Goal: Task Accomplishment & Management: Use online tool/utility

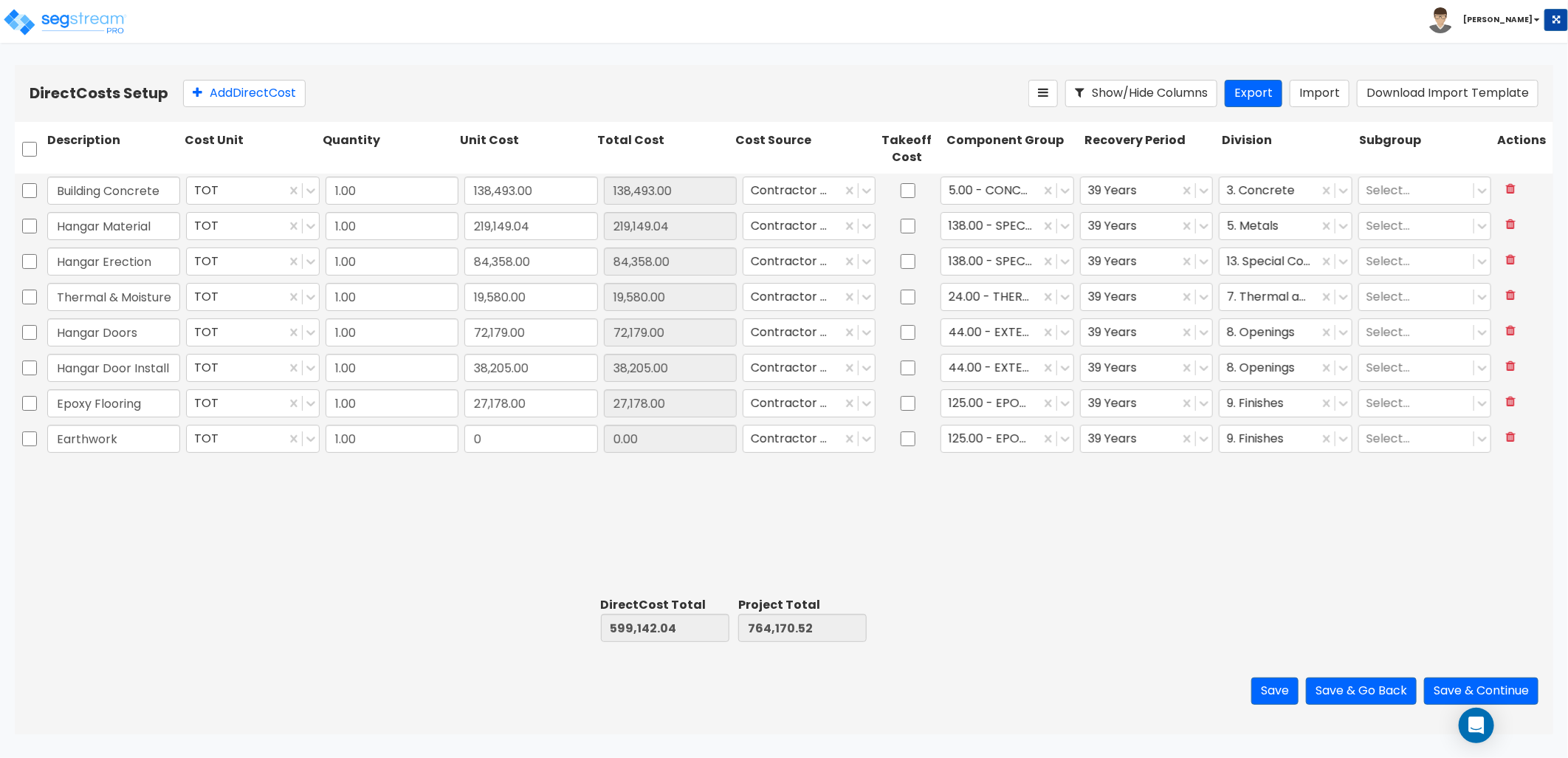
click at [483, 437] on input "0" at bounding box center [531, 438] width 133 height 28
click at [512, 447] on input "0" at bounding box center [531, 438] width 133 height 28
drag, startPoint x: 518, startPoint y: 444, endPoint x: 467, endPoint y: 446, distance: 51.0
click at [467, 446] on input "0" at bounding box center [531, 438] width 133 height 28
click at [509, 449] on input "0" at bounding box center [531, 438] width 133 height 28
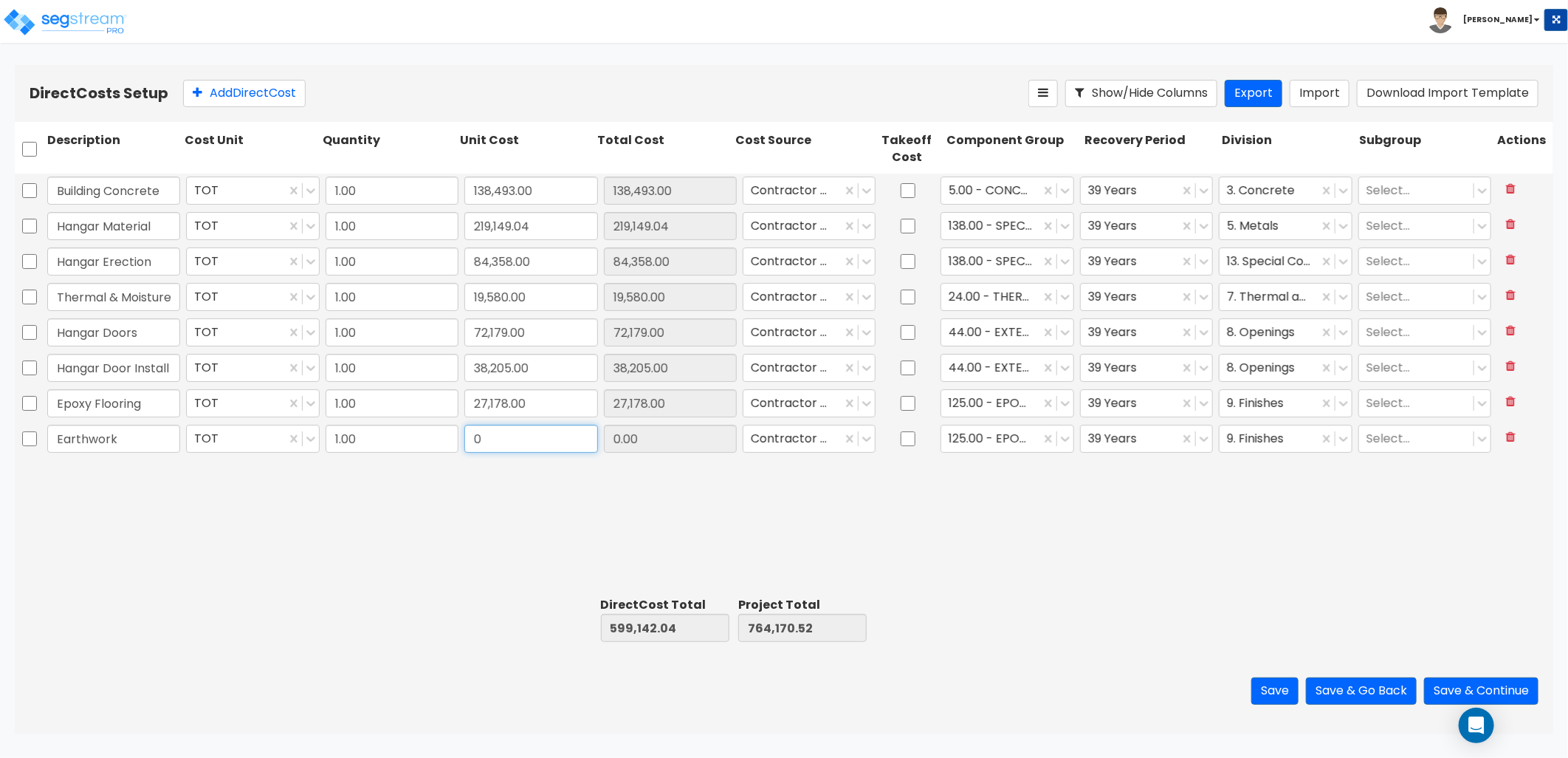
drag, startPoint x: 507, startPoint y: 440, endPoint x: 453, endPoint y: 444, distance: 54.1
click at [453, 444] on div "Earthwork TOT 1.00 0 0.00 Contractor Cost 125.00 - EPOXY FINISHING 39 Years 9. …" at bounding box center [784, 438] width 1539 height 34
type input "74,500"
click at [997, 437] on div at bounding box center [991, 439] width 83 height 20
type input "earth"
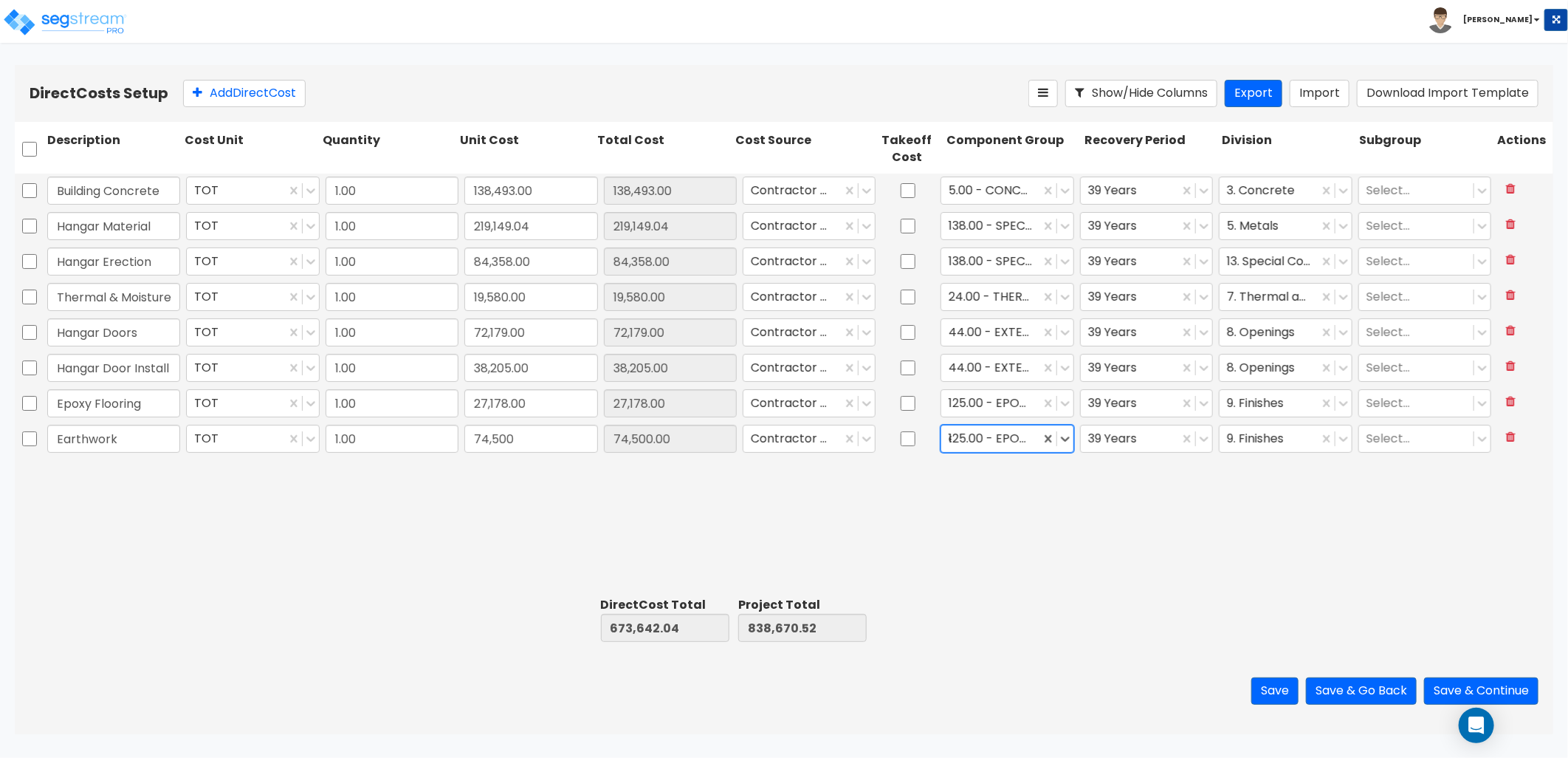
drag, startPoint x: 992, startPoint y: 437, endPoint x: 930, endPoint y: 441, distance: 62.1
click at [930, 441] on div "Earthwork TOT 1.00 74,500 0.00 Contractor Cost 125.00 - EPOXY FINISHING earth 3…" at bounding box center [784, 438] width 1539 height 34
click at [995, 438] on div "earth" at bounding box center [991, 439] width 83 height 20
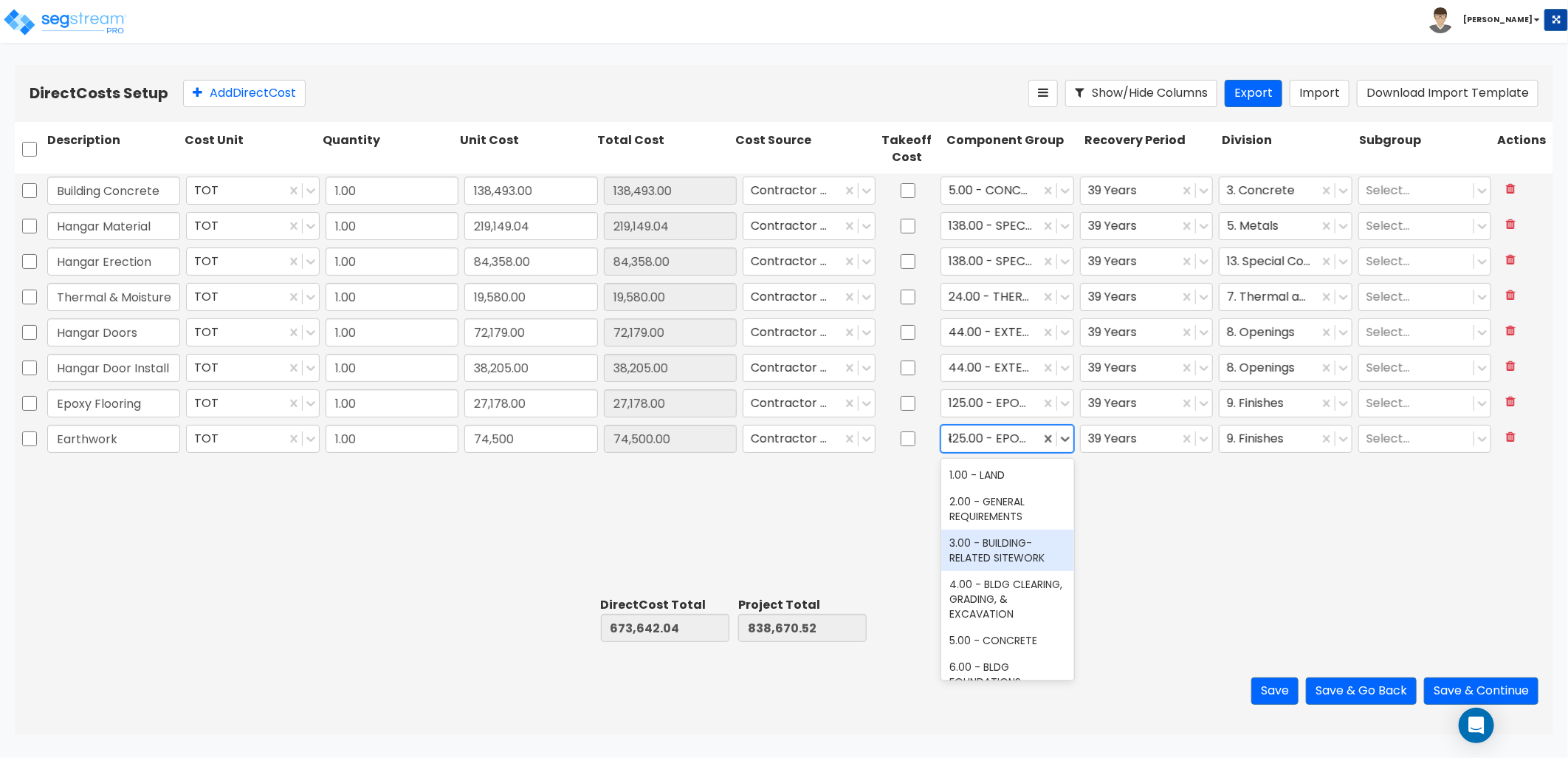
click at [1025, 547] on div "3.00 - BUILDING-RELATED SITEWORK" at bounding box center [1008, 550] width 133 height 42
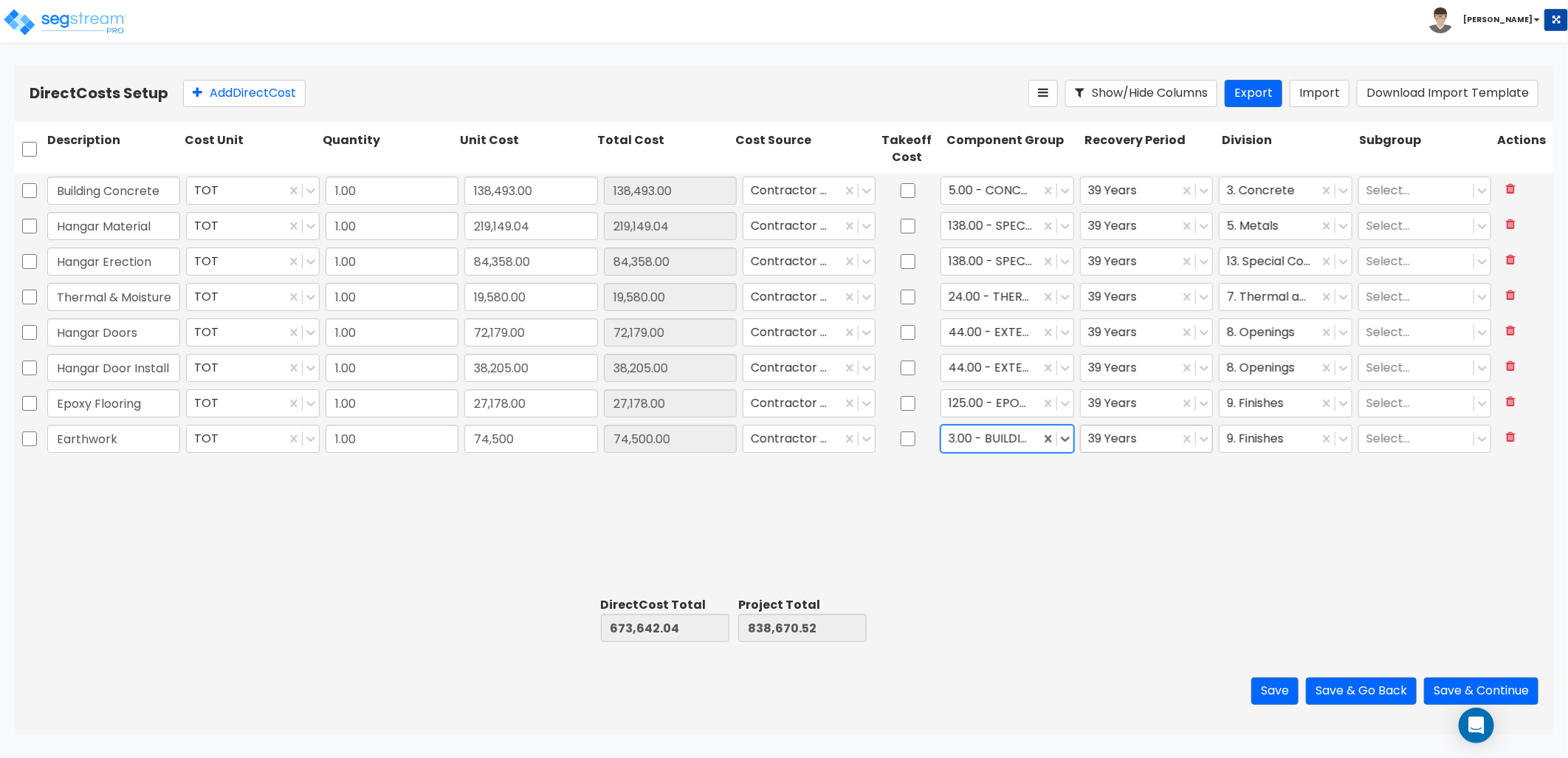
click at [1124, 439] on div at bounding box center [1130, 439] width 83 height 20
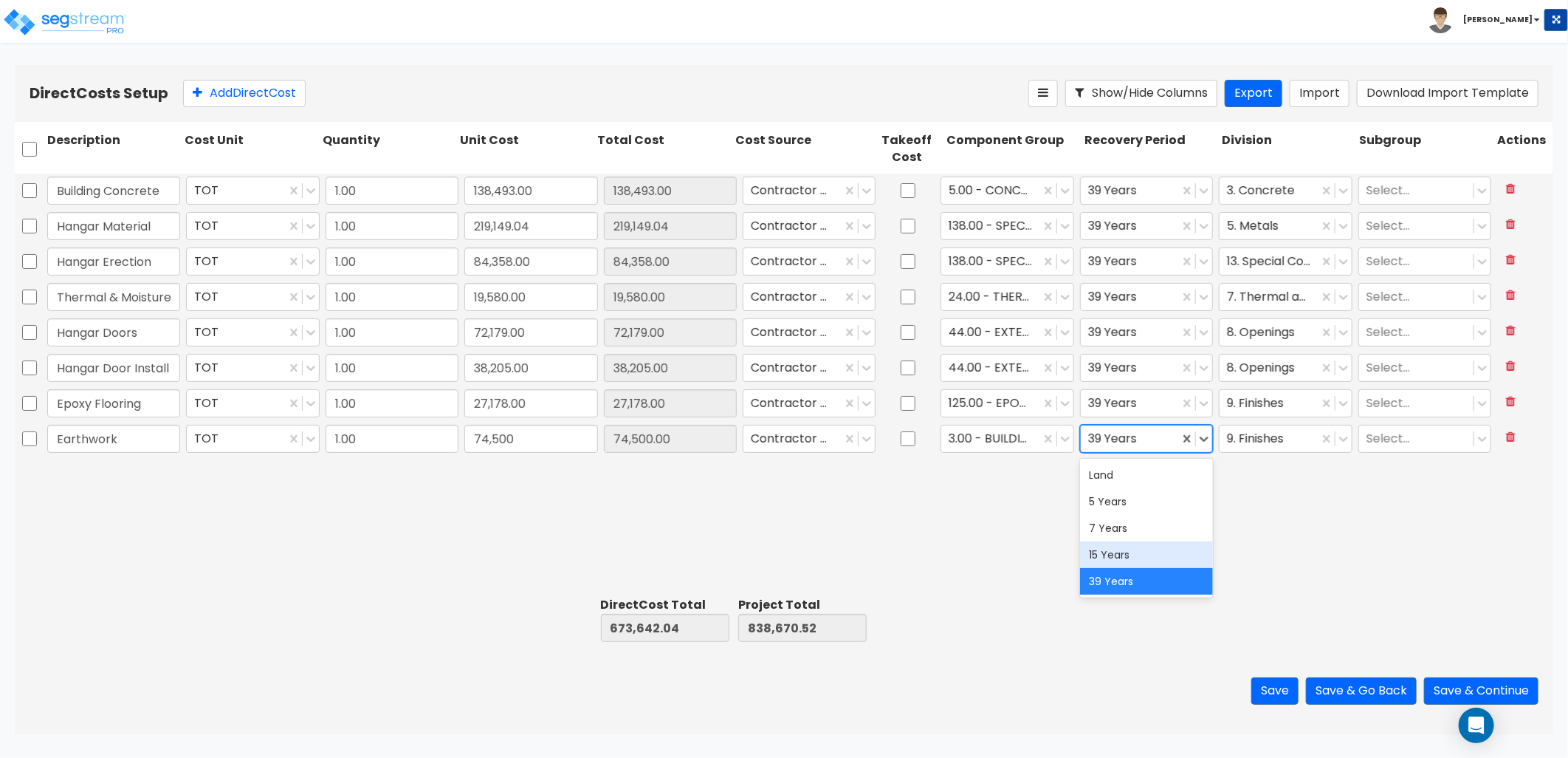
click at [1123, 551] on div "15 Years" at bounding box center [1147, 555] width 133 height 27
click at [1240, 429] on div at bounding box center [1269, 439] width 83 height 20
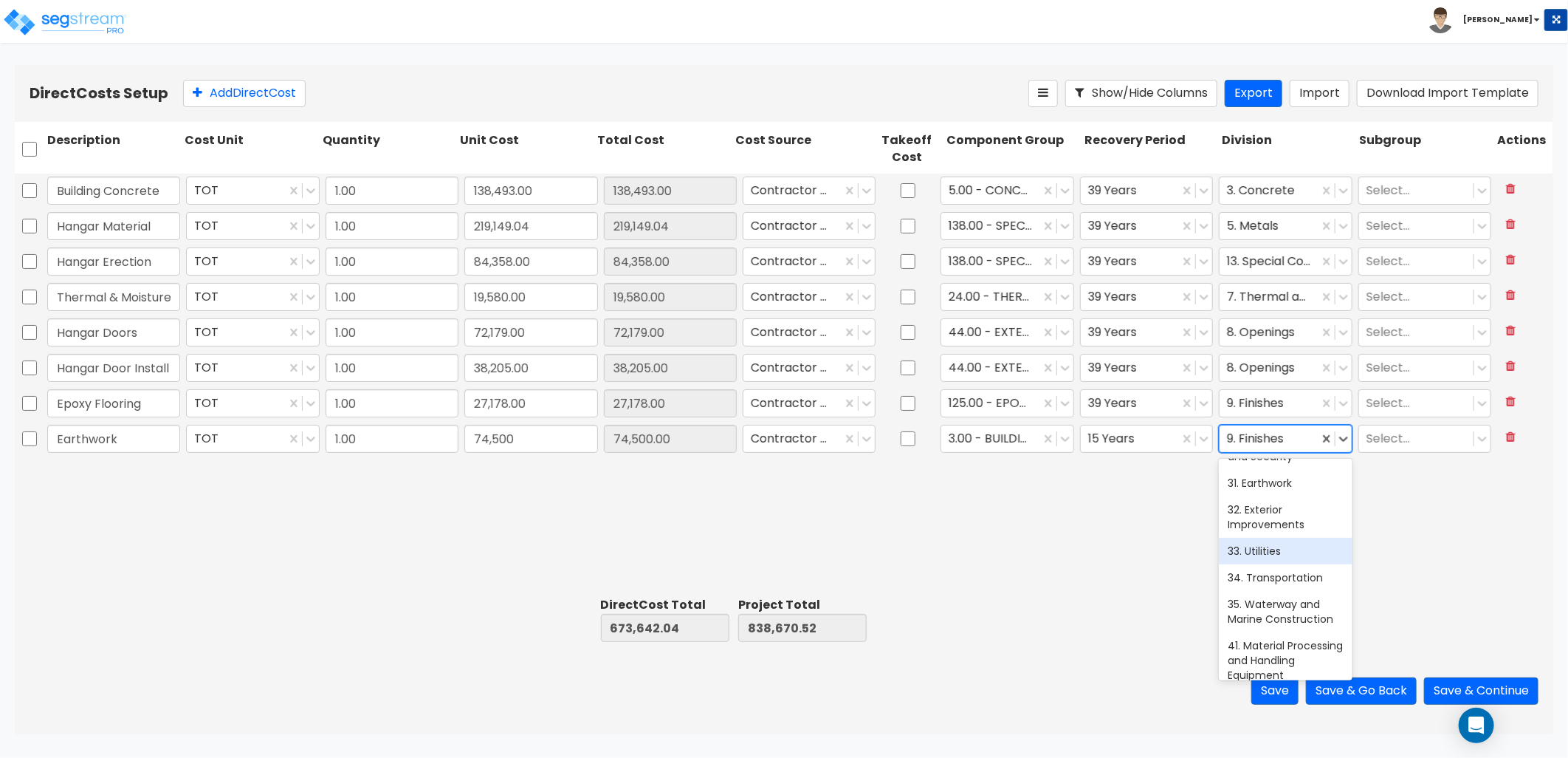
scroll to position [656, 0]
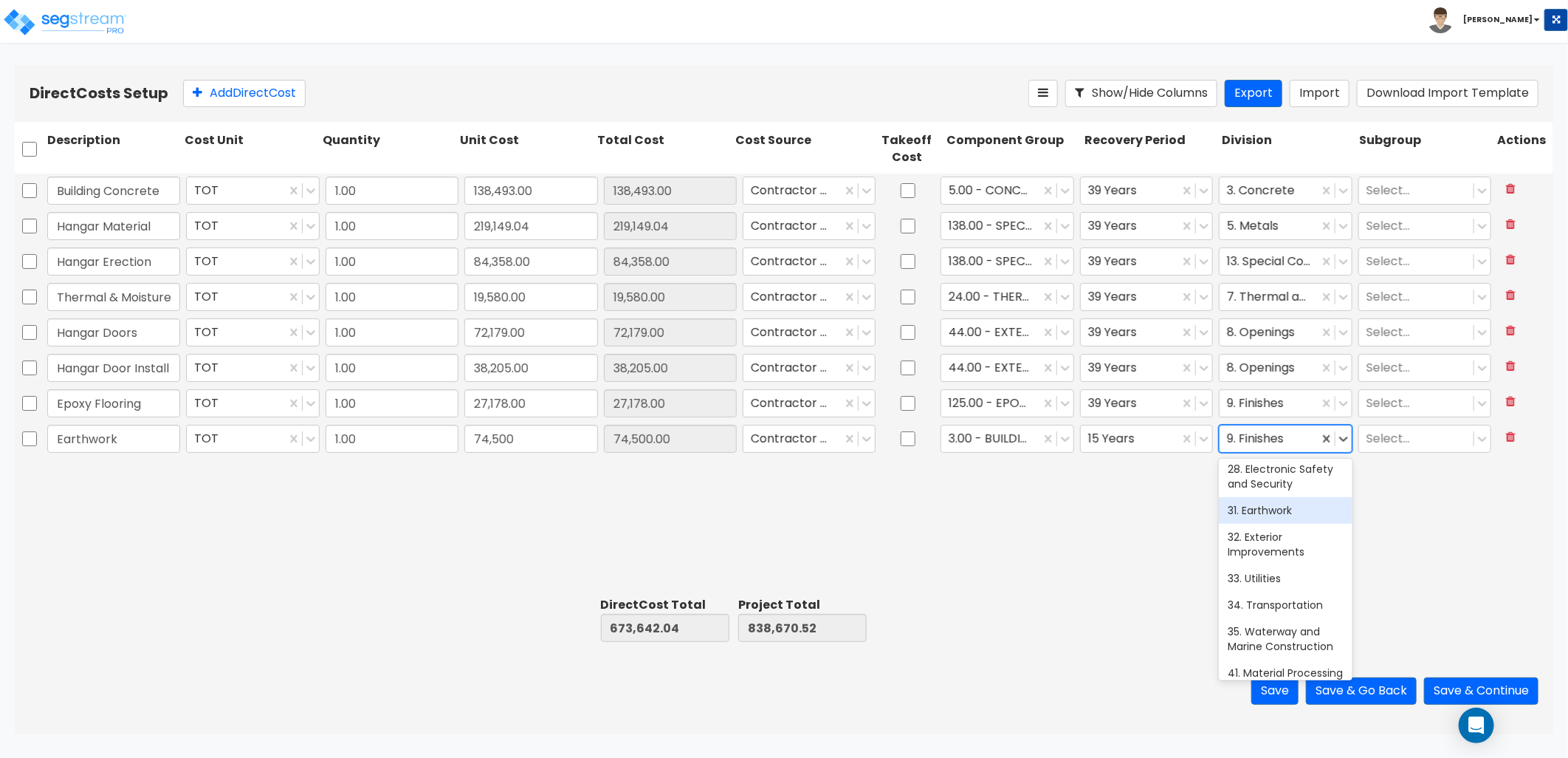
click at [1284, 523] on div "31. Earthwork" at bounding box center [1285, 510] width 133 height 27
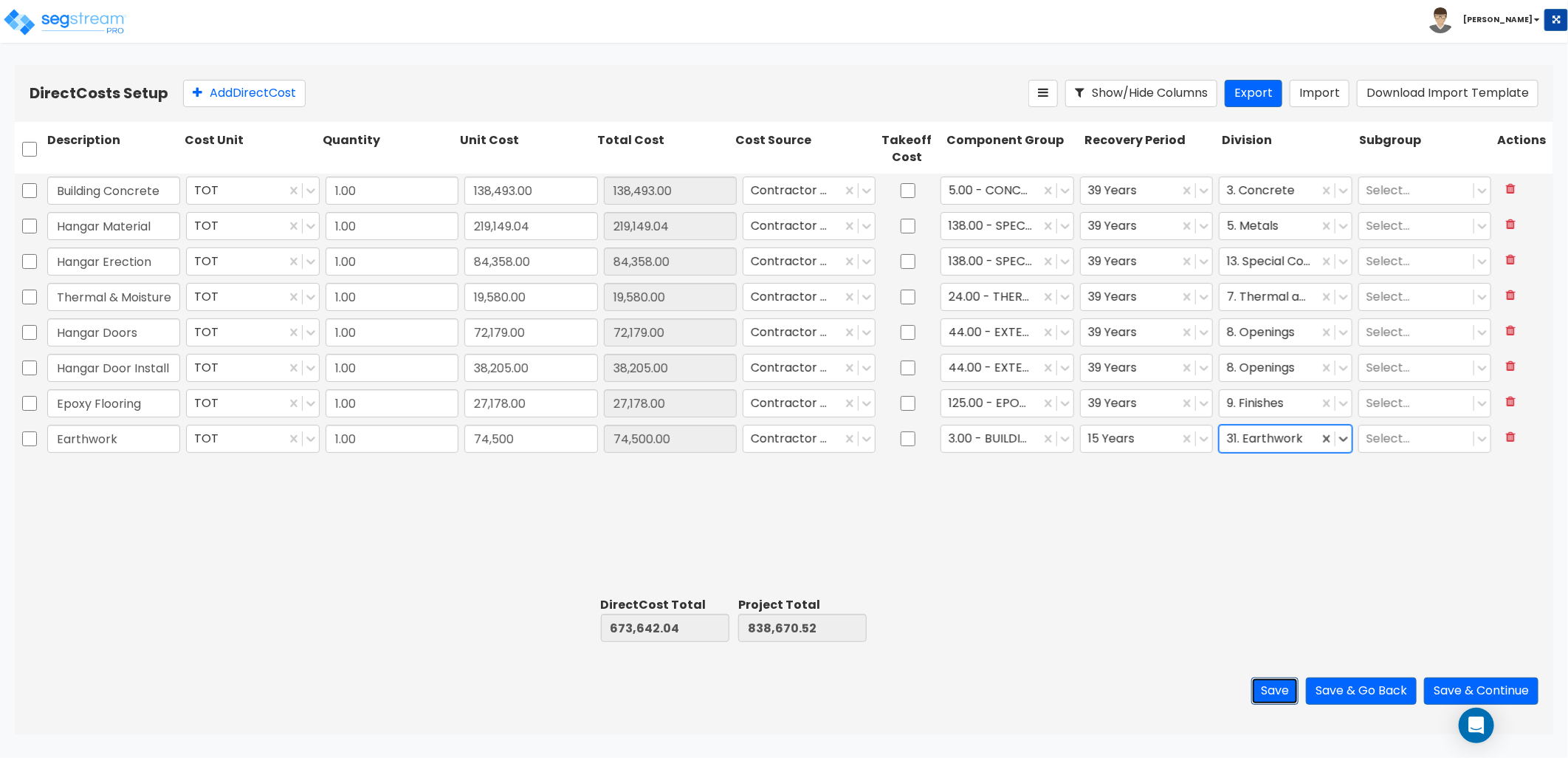
click at [1280, 691] on button "Save" at bounding box center [1274, 691] width 47 height 27
click at [277, 96] on button "Add Direct Cost" at bounding box center [244, 93] width 122 height 27
click at [121, 478] on input "text" at bounding box center [114, 474] width 133 height 28
type input "S"
type input "Apron Paving"
